Goal: Navigation & Orientation: Find specific page/section

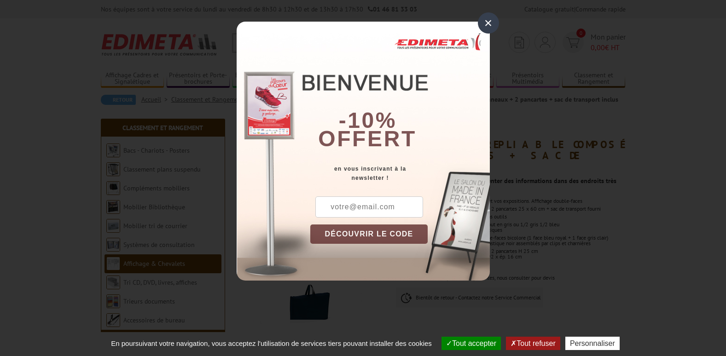
click at [494, 24] on div "×" at bounding box center [488, 22] width 21 height 21
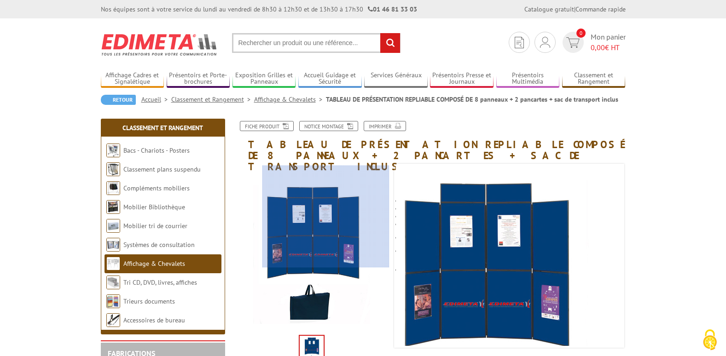
click at [338, 213] on div at bounding box center [325, 216] width 127 height 101
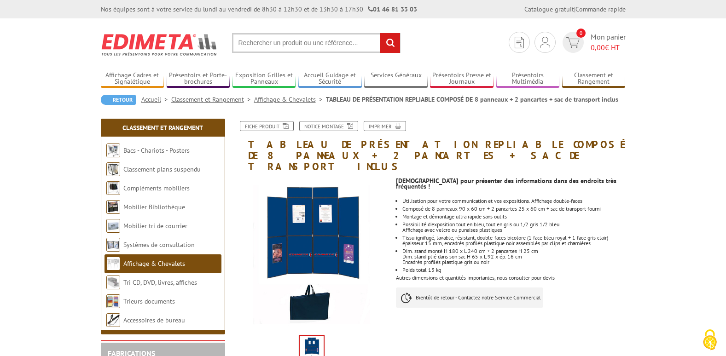
click at [316, 336] on img at bounding box center [312, 350] width 24 height 29
click at [152, 247] on link "Systèmes de consultation" at bounding box center [159, 245] width 72 height 8
